Goal: Task Accomplishment & Management: Use online tool/utility

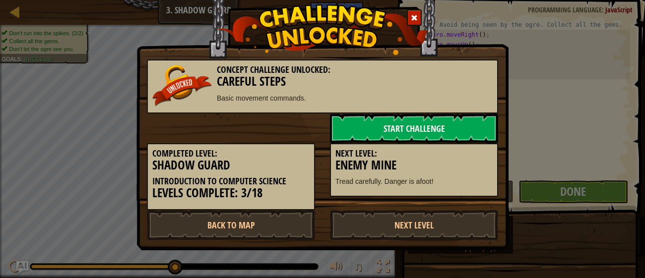
scroll to position [4, 0]
click at [450, 123] on link "Start Challenge" at bounding box center [414, 129] width 168 height 30
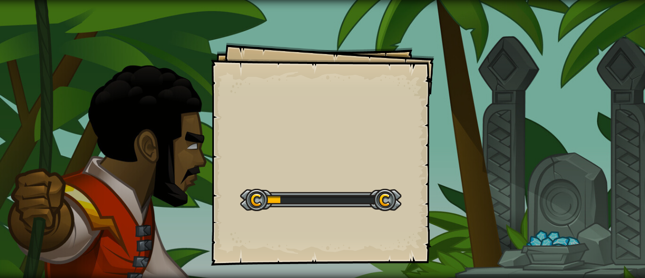
click at [506, 137] on div "Goals Start Level Error loading from server. Try refreshing the page. You'll ne…" at bounding box center [322, 139] width 645 height 278
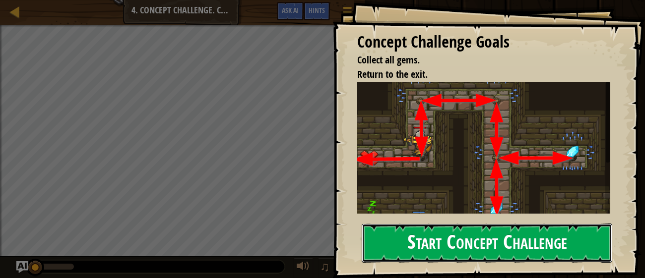
click at [473, 261] on button "Start Concept Challenge" at bounding box center [486, 243] width 250 height 39
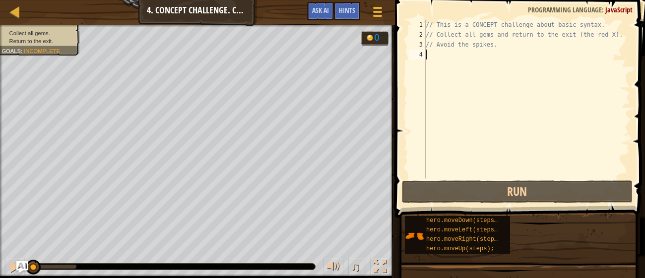
type textarea "h"
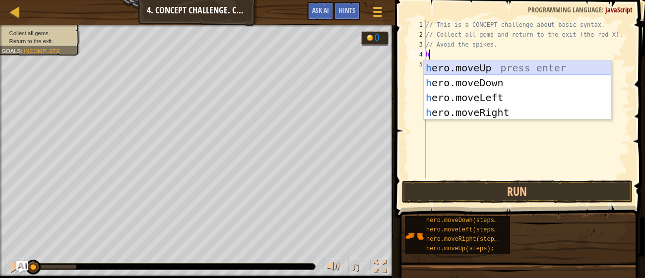
click at [468, 70] on div "h ero.moveUp press enter h ero.moveDown press enter h ero.moveLeft press enter …" at bounding box center [516, 104] width 187 height 89
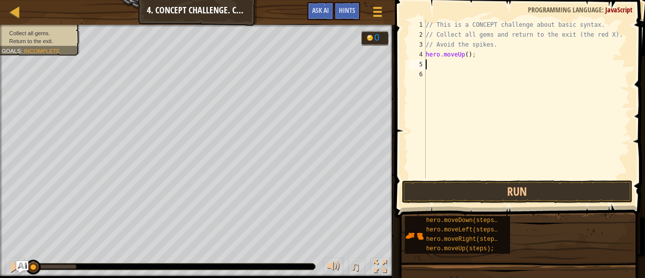
type textarea "h"
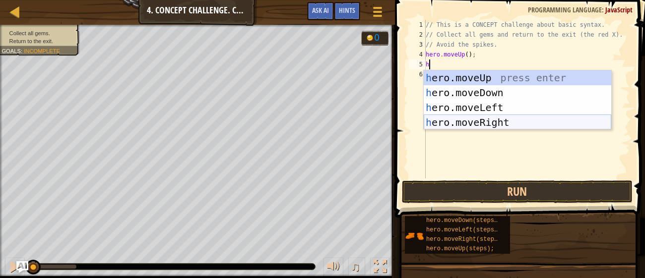
click at [470, 119] on div "h ero.moveUp press enter h ero.moveDown press enter h ero.moveLeft press enter …" at bounding box center [516, 114] width 187 height 89
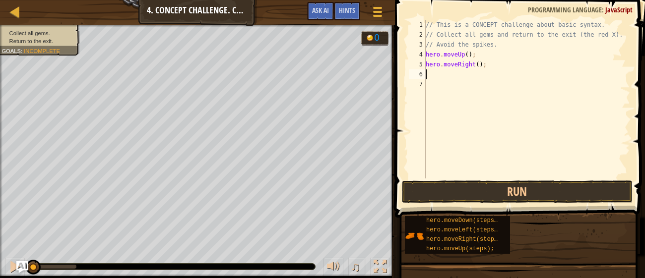
type textarea "h"
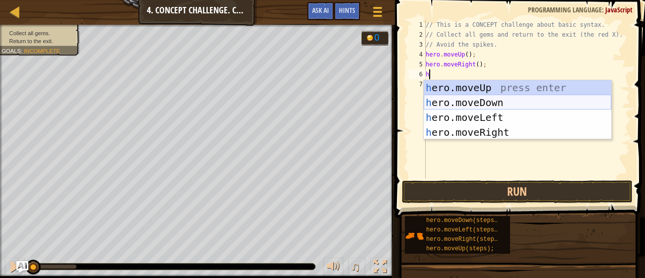
click at [467, 104] on div "h ero.moveUp press enter h ero.moveDown press enter h ero.moveLeft press enter …" at bounding box center [516, 124] width 187 height 89
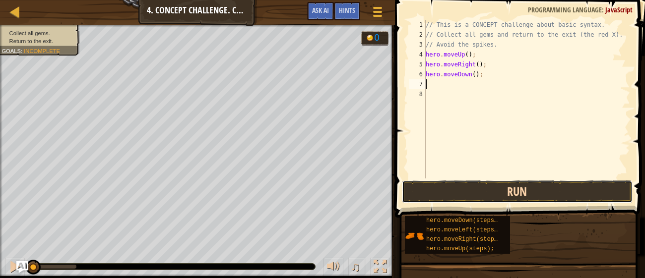
click at [497, 197] on button "Run" at bounding box center [517, 191] width 231 height 23
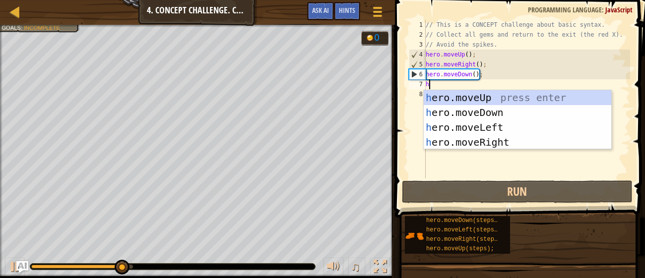
type textarea "h"
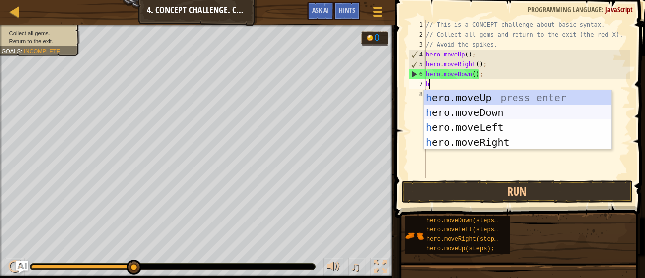
click at [476, 107] on div "h ero.moveUp press enter h ero.moveDown press enter h ero.moveLeft press enter …" at bounding box center [516, 134] width 187 height 89
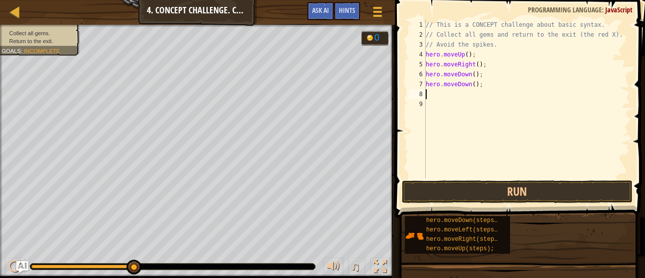
type textarea "h"
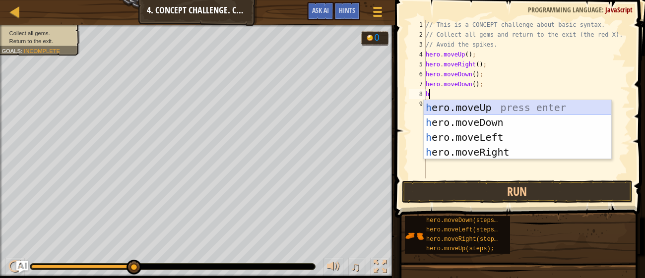
click at [465, 109] on div "h ero.moveUp press enter h ero.moveDown press enter h ero.moveLeft press enter …" at bounding box center [516, 144] width 187 height 89
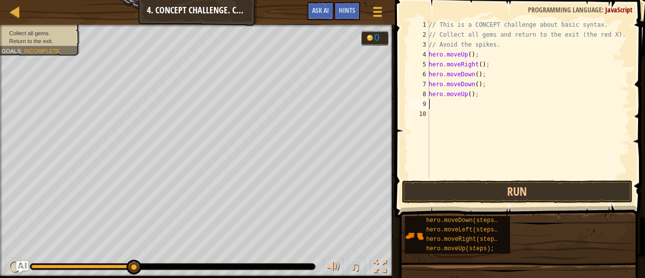
type textarea "h"
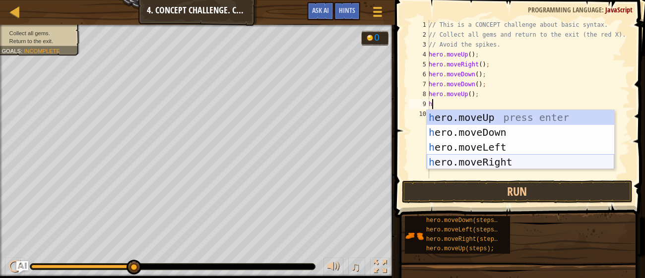
click at [467, 160] on div "h ero.moveUp press enter h ero.moveDown press enter h ero.moveLeft press enter …" at bounding box center [519, 154] width 187 height 89
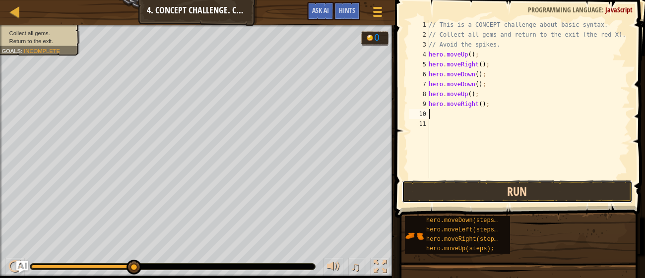
click at [478, 188] on button "Run" at bounding box center [517, 191] width 231 height 23
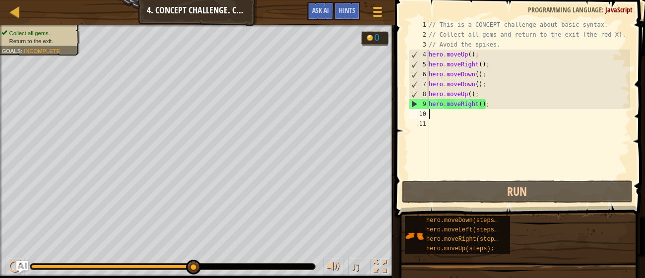
type textarea "h"
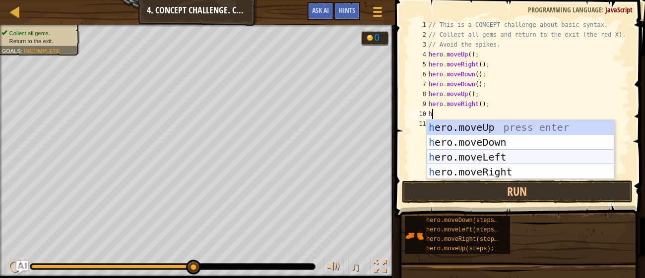
click at [506, 154] on div "h ero.moveUp press enter h ero.moveDown press enter h ero.moveLeft press enter …" at bounding box center [519, 164] width 187 height 89
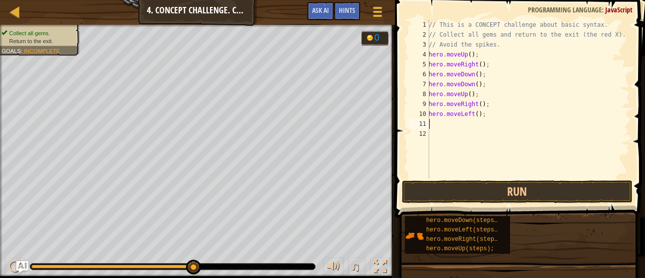
click at [475, 130] on div "// This is a CONCEPT challenge about basic syntax. // Collect all gems and retu…" at bounding box center [527, 109] width 203 height 179
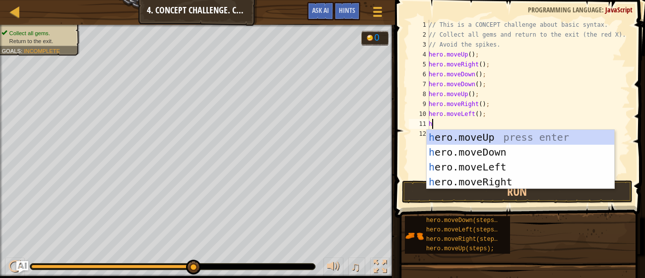
click at [451, 128] on div "// This is a CONCEPT challenge about basic syntax. // Collect all gems and retu…" at bounding box center [527, 109] width 203 height 179
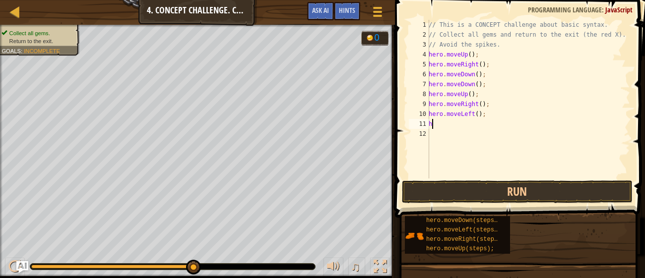
click at [448, 125] on div "// This is a CONCEPT challenge about basic syntax. // Collect all gems and retu…" at bounding box center [527, 109] width 203 height 179
type textarea "he"
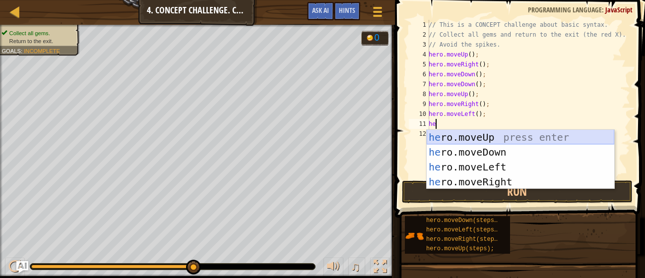
click at [461, 138] on div "he ro.moveUp press enter he ro.moveDown press enter he ro.moveLeft press enter …" at bounding box center [519, 174] width 187 height 89
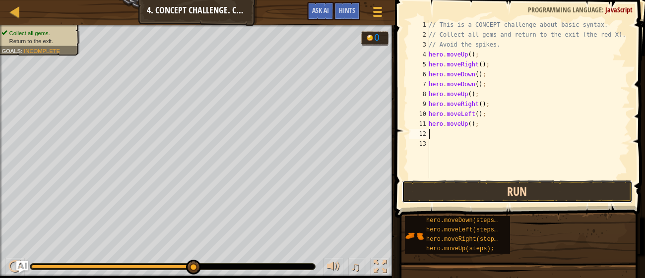
click at [494, 191] on button "Run" at bounding box center [517, 191] width 231 height 23
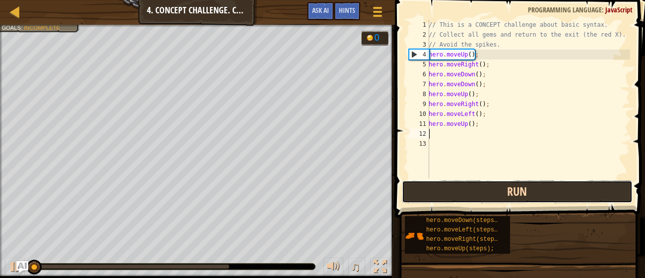
click at [494, 191] on button "Run" at bounding box center [517, 191] width 231 height 23
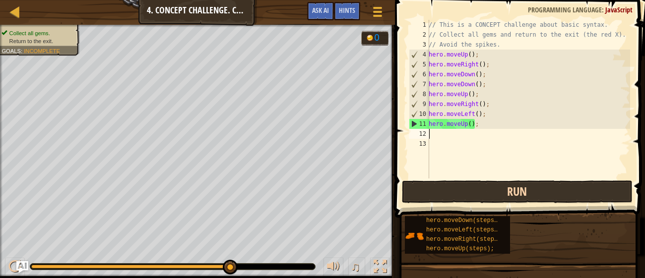
type textarea "h"
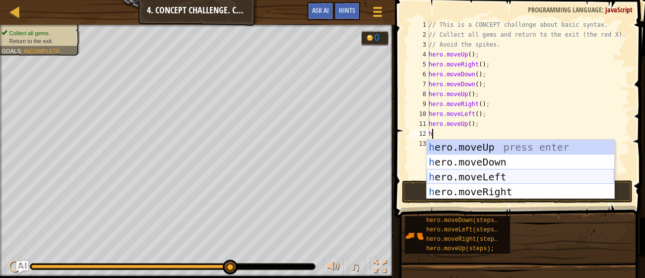
click at [484, 179] on div "h ero.moveUp press enter h ero.moveDown press enter h ero.moveLeft press enter …" at bounding box center [519, 184] width 187 height 89
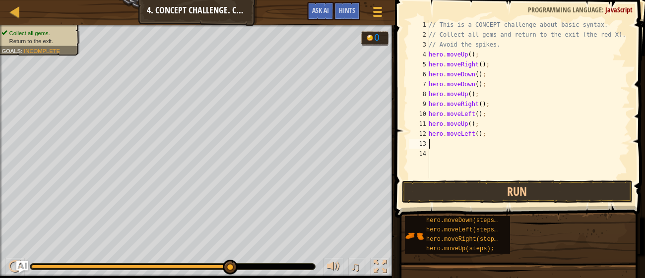
type textarea "h"
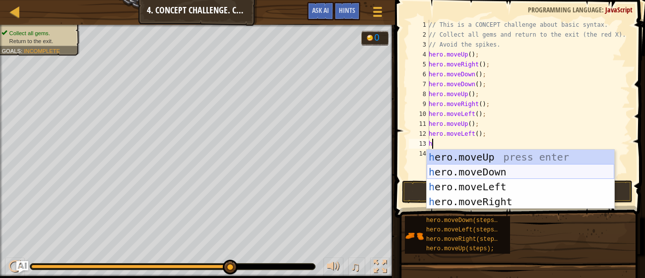
click at [482, 168] on div "h ero.moveUp press enter h ero.moveDown press enter h ero.moveLeft press enter …" at bounding box center [519, 194] width 187 height 89
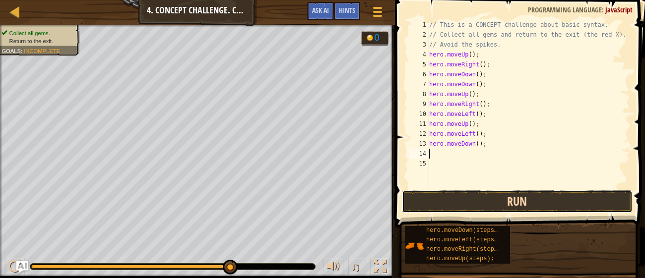
click at [488, 196] on button "Run" at bounding box center [517, 201] width 231 height 23
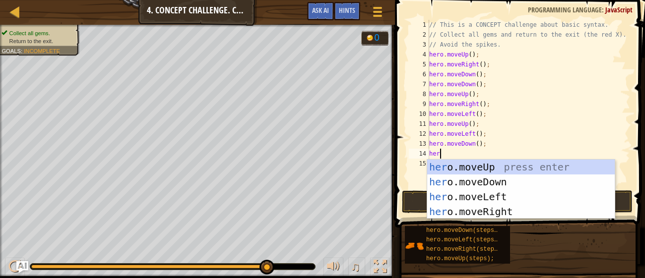
type textarea "hero"
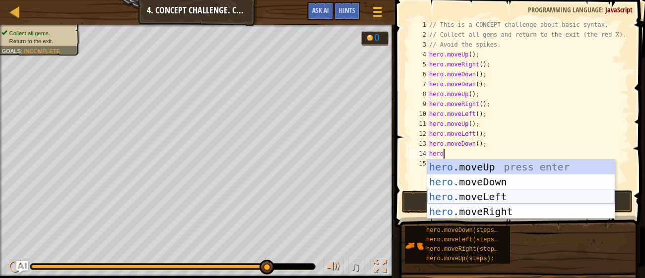
click at [472, 191] on div "hero .moveUp press enter hero .moveDown press enter hero .moveLeft press enter …" at bounding box center [520, 204] width 187 height 89
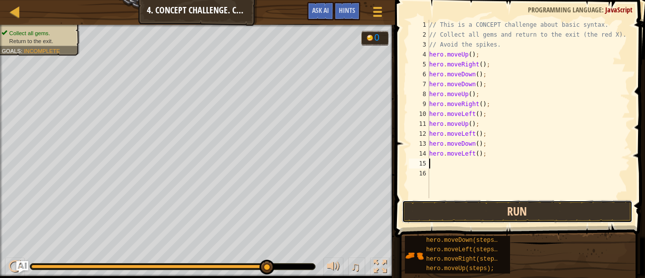
click at [471, 205] on button "Run" at bounding box center [517, 211] width 231 height 23
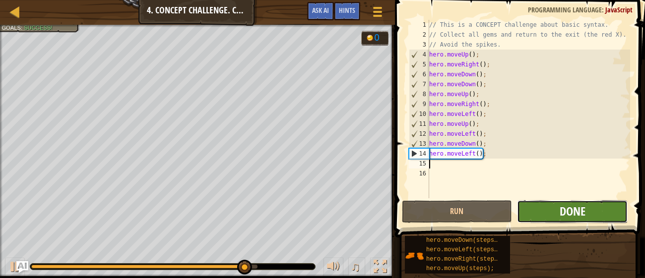
click at [569, 207] on span "Done" at bounding box center [572, 211] width 26 height 16
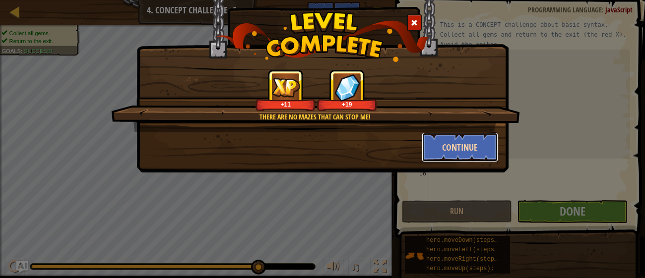
click at [459, 145] on button "Continue" at bounding box center [459, 147] width 77 height 30
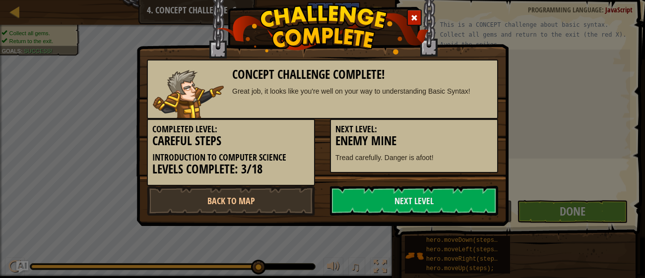
click at [451, 138] on h3 "Enemy Mine" at bounding box center [413, 140] width 157 height 13
click at [347, 206] on link "Next Level" at bounding box center [414, 201] width 168 height 30
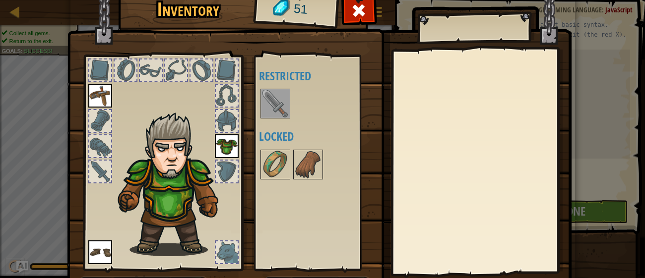
click at [274, 106] on img at bounding box center [275, 104] width 28 height 28
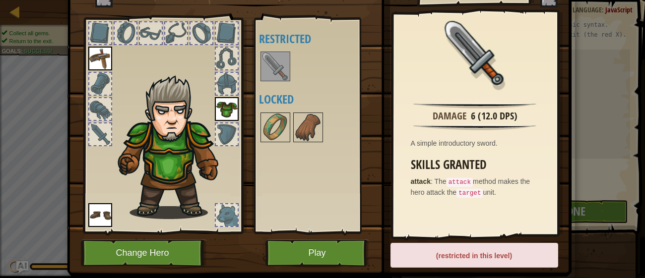
scroll to position [38, 0]
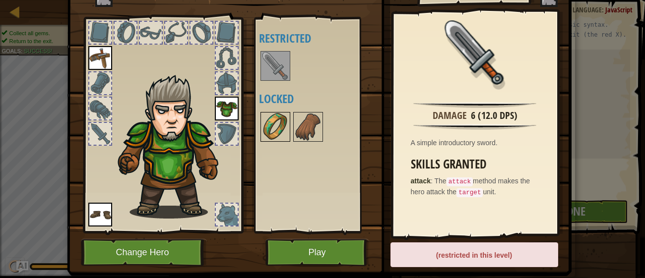
click at [270, 114] on img at bounding box center [275, 127] width 28 height 28
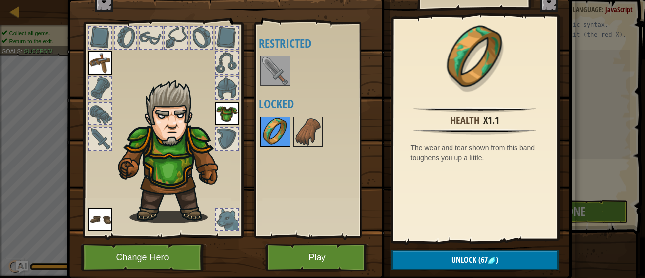
scroll to position [35, 0]
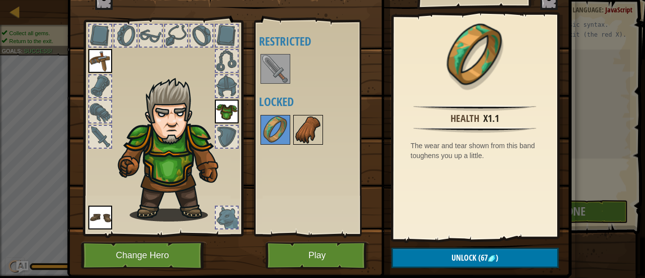
click at [314, 136] on img at bounding box center [308, 130] width 28 height 28
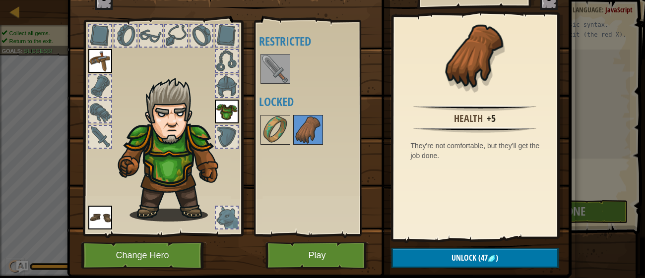
click at [275, 75] on img at bounding box center [275, 69] width 28 height 28
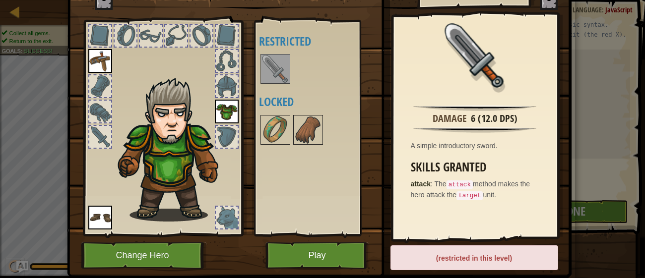
scroll to position [0, 0]
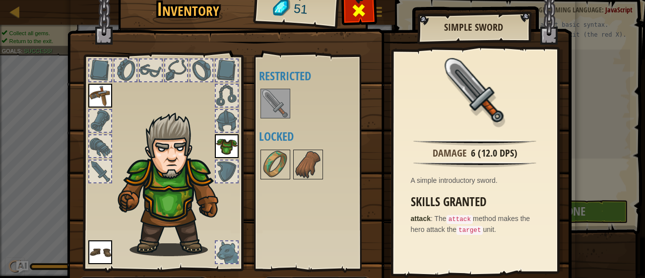
click at [362, 20] on div at bounding box center [358, 13] width 31 height 31
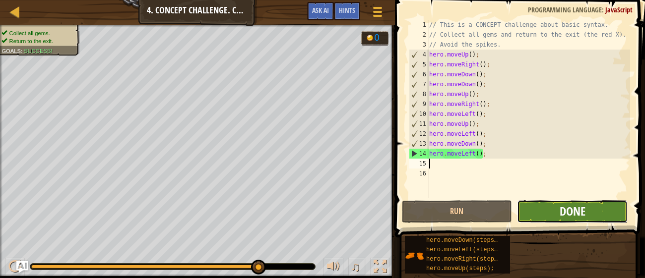
click at [569, 211] on span "Done" at bounding box center [572, 211] width 26 height 16
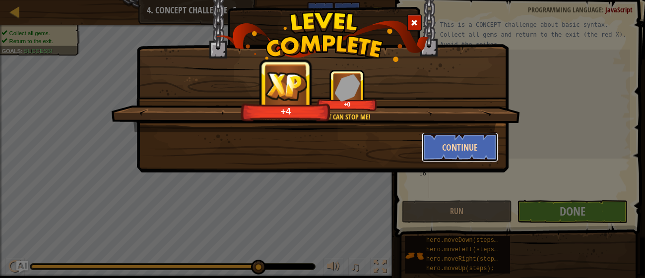
click at [454, 150] on button "Continue" at bounding box center [459, 147] width 77 height 30
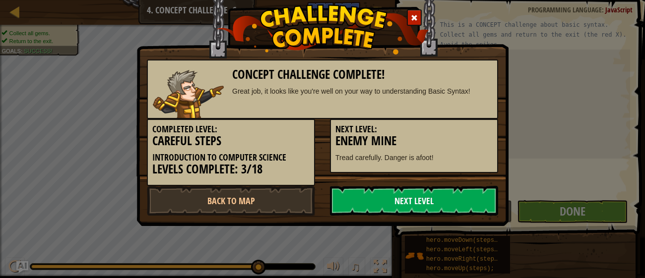
click at [411, 197] on link "Next Level" at bounding box center [414, 201] width 168 height 30
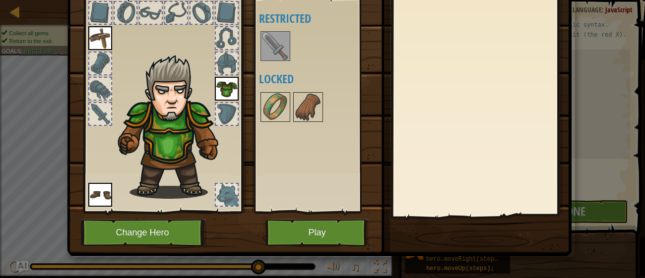
scroll to position [63, 0]
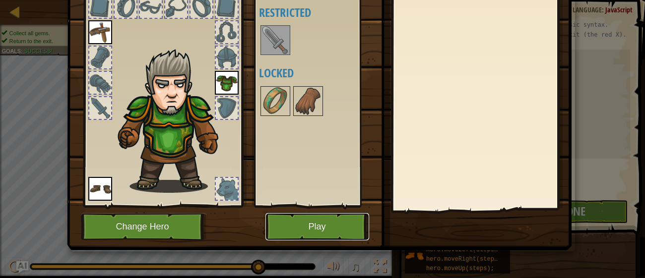
click at [306, 223] on button "Play" at bounding box center [317, 226] width 104 height 27
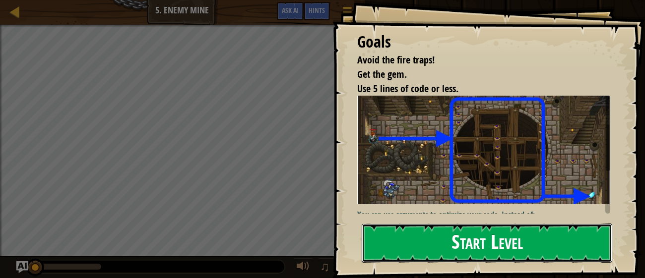
click at [426, 237] on button "Start Level" at bounding box center [486, 243] width 250 height 39
